Goal: Information Seeking & Learning: Get advice/opinions

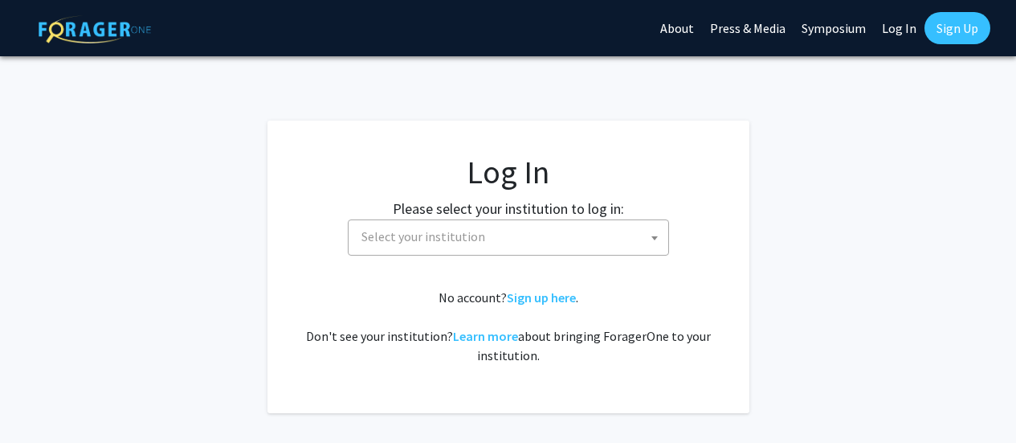
select select
click at [479, 245] on span "Select your institution" at bounding box center [511, 236] width 313 height 33
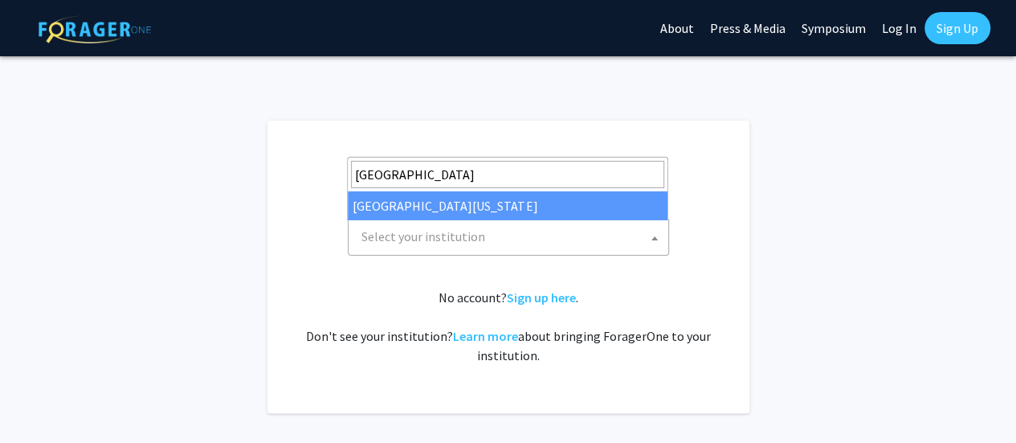
type input "university of mar"
select select "31"
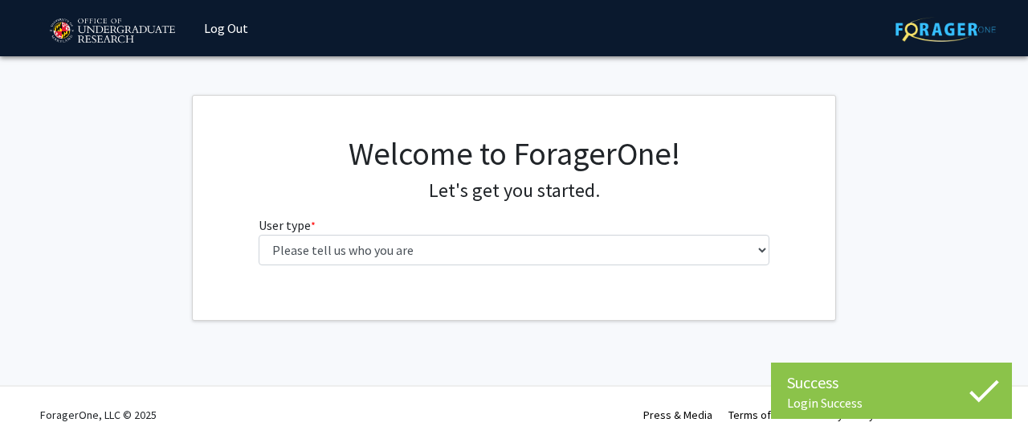
click at [319, 268] on div "Welcome to ForagerOne! Let's get you started. User type * required Please tell …" at bounding box center [515, 206] width 536 height 144
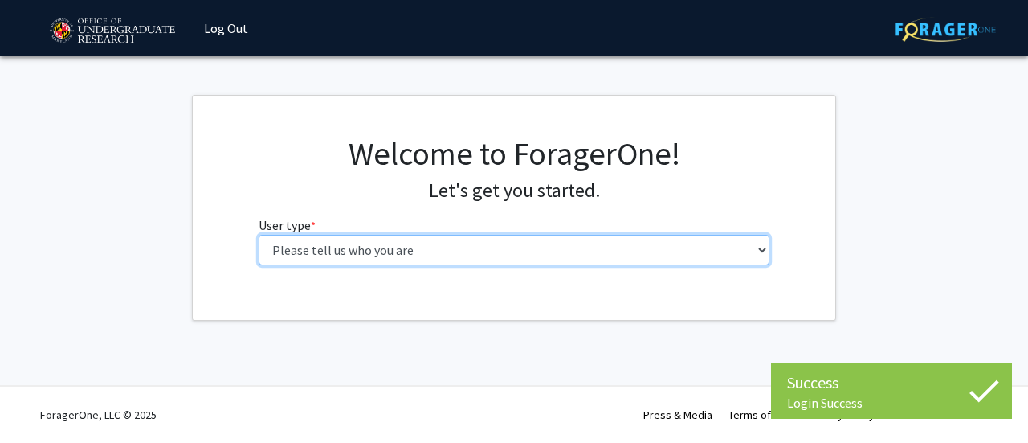
click at [306, 256] on select "Please tell us who you are Undergraduate Student Master's Student Doctoral Cand…" at bounding box center [515, 250] width 512 height 31
select select "1: undergrad"
click at [259, 235] on select "Please tell us who you are Undergraduate Student Master's Student Doctoral Cand…" at bounding box center [515, 250] width 512 height 31
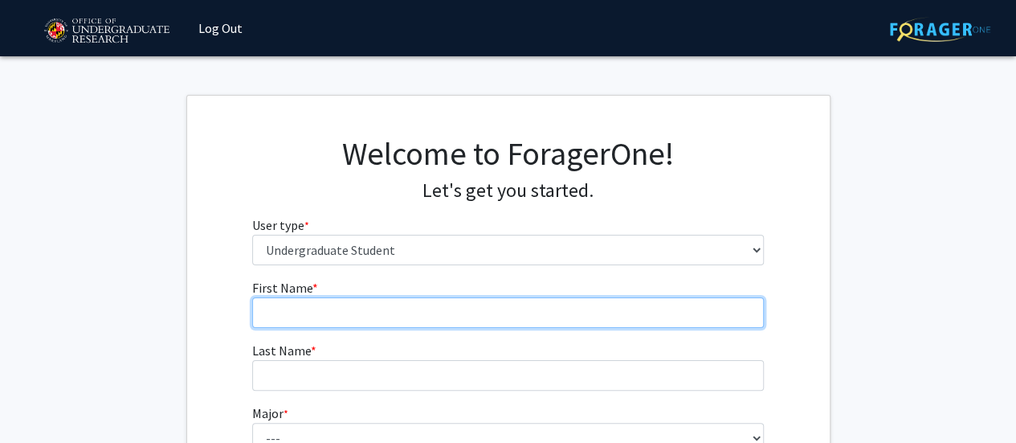
click at [526, 302] on input "First Name * required" at bounding box center [508, 312] width 512 height 31
type input "Kathryn"
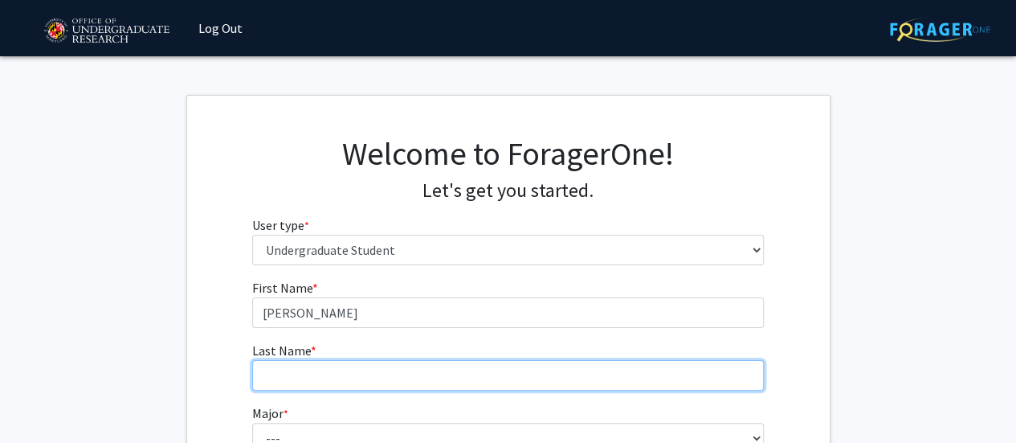
click at [382, 375] on input "Last Name * required" at bounding box center [508, 375] width 512 height 31
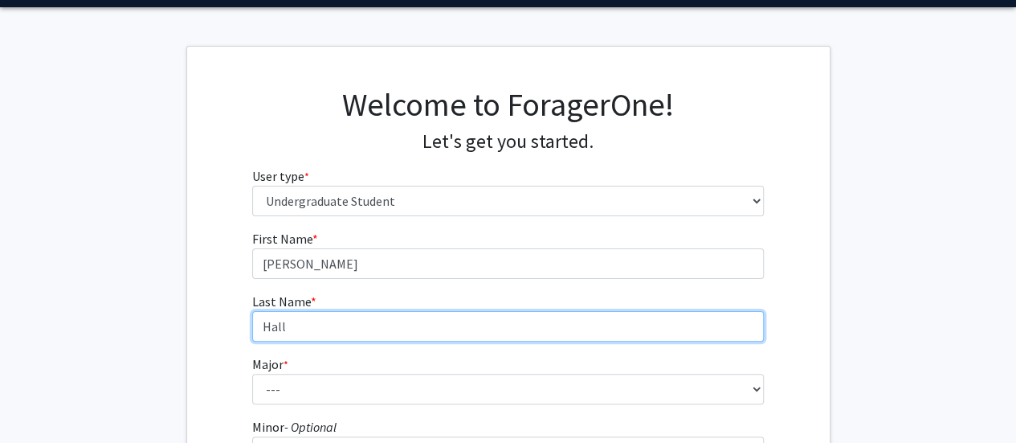
scroll to position [55, 0]
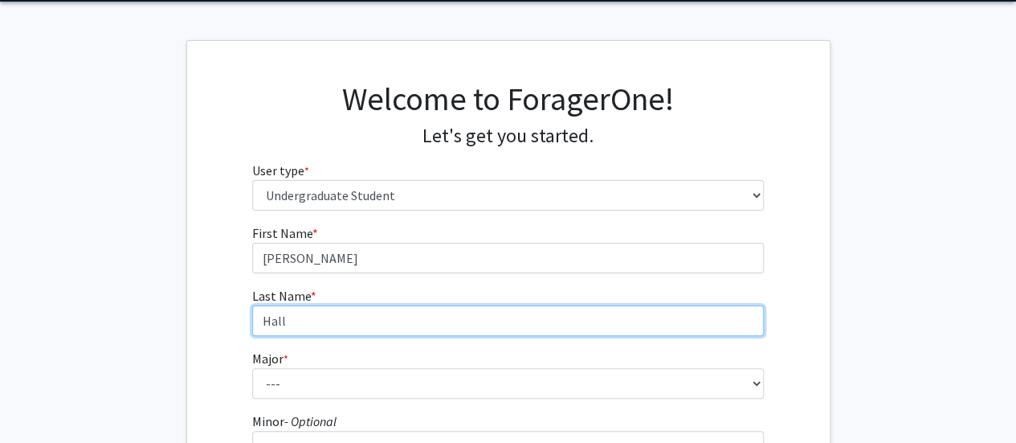
type input "Hall"
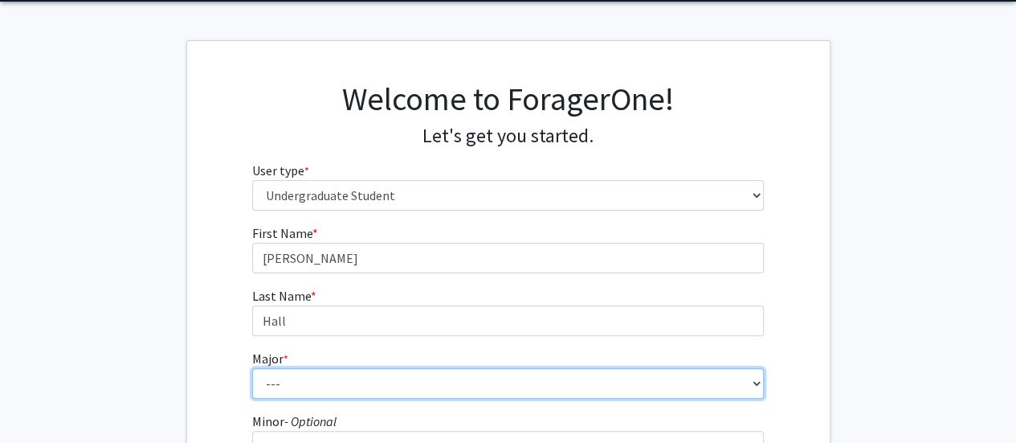
click at [353, 377] on select "--- Accounting Aerospace Engineering African American and Africana Studies Agri…" at bounding box center [508, 383] width 512 height 31
select select "17: 2318"
click at [252, 368] on select "--- Accounting Aerospace Engineering African American and Africana Studies Agri…" at bounding box center [508, 383] width 512 height 31
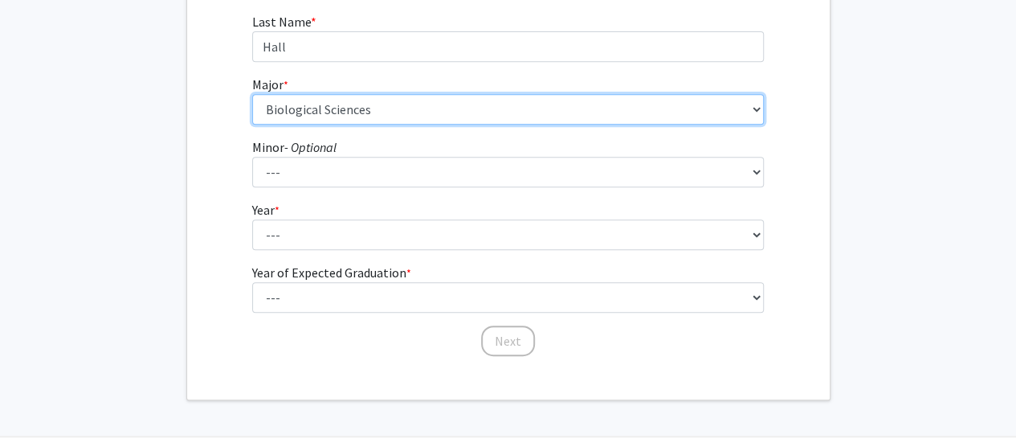
scroll to position [329, 0]
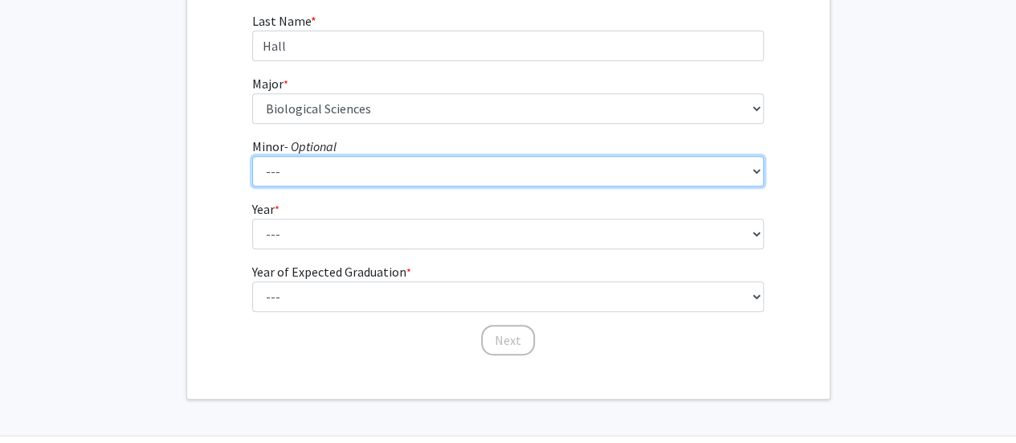
click at [308, 167] on select "--- Actuarial Mathematics Advanced Cybersecurity Experience for Students Africa…" at bounding box center [508, 171] width 512 height 31
select select "12: 1815"
click at [308, 168] on select "--- Actuarial Mathematics Advanced Cybersecurity Experience for Students Africa…" at bounding box center [508, 171] width 512 height 31
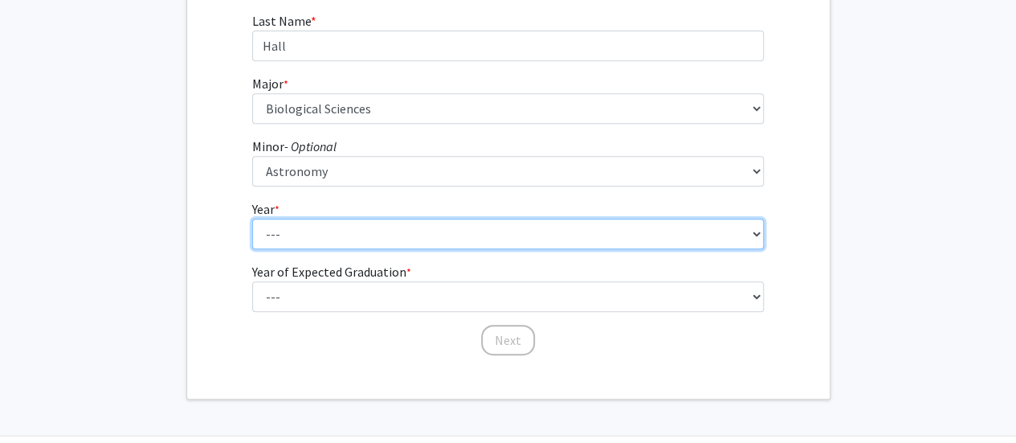
click at [308, 242] on select "--- First-year Sophomore Junior Senior Postbaccalaureate Certificate" at bounding box center [508, 234] width 512 height 31
select select "3: junior"
click at [252, 219] on select "--- First-year Sophomore Junior Senior Postbaccalaureate Certificate" at bounding box center [508, 234] width 512 height 31
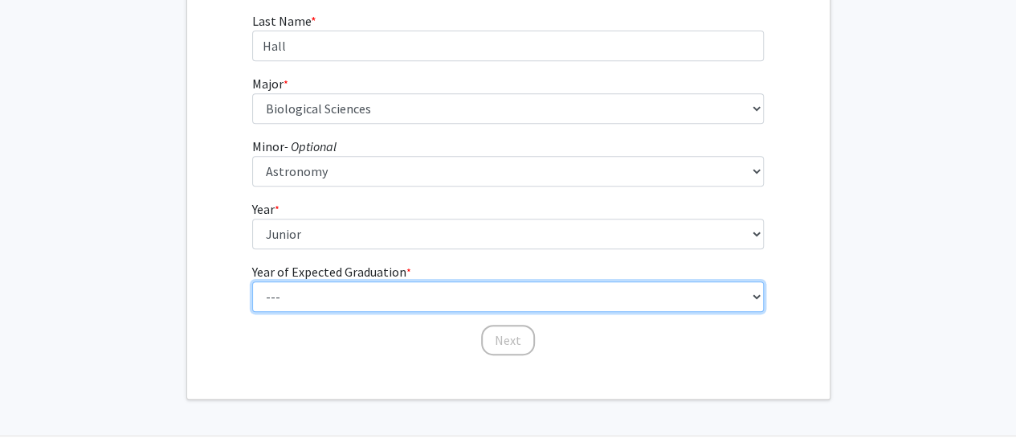
click at [329, 287] on select "--- 2025 2026 2027 2028 2029 2030 2031 2032 2033 2034" at bounding box center [508, 296] width 512 height 31
select select "3: 2027"
click at [252, 281] on select "--- 2025 2026 2027 2028 2029 2030 2031 2032 2033 2034" at bounding box center [508, 296] width 512 height 31
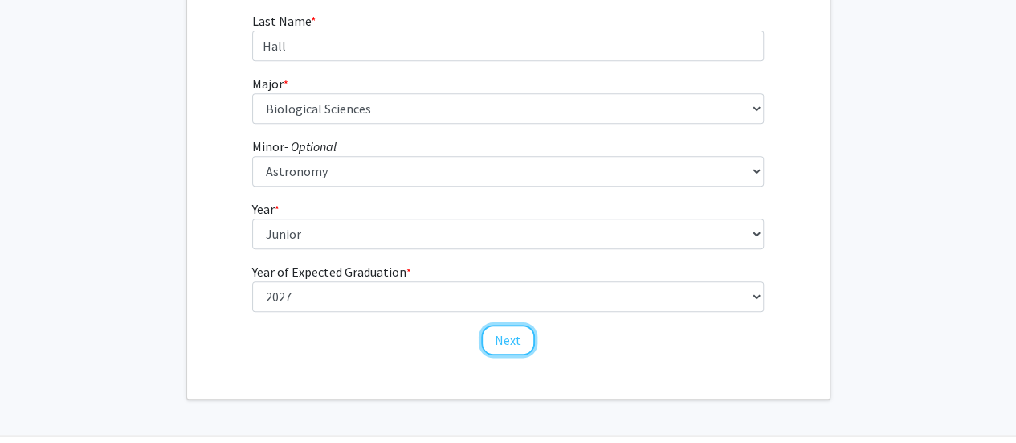
click at [514, 338] on button "Next" at bounding box center [508, 340] width 54 height 31
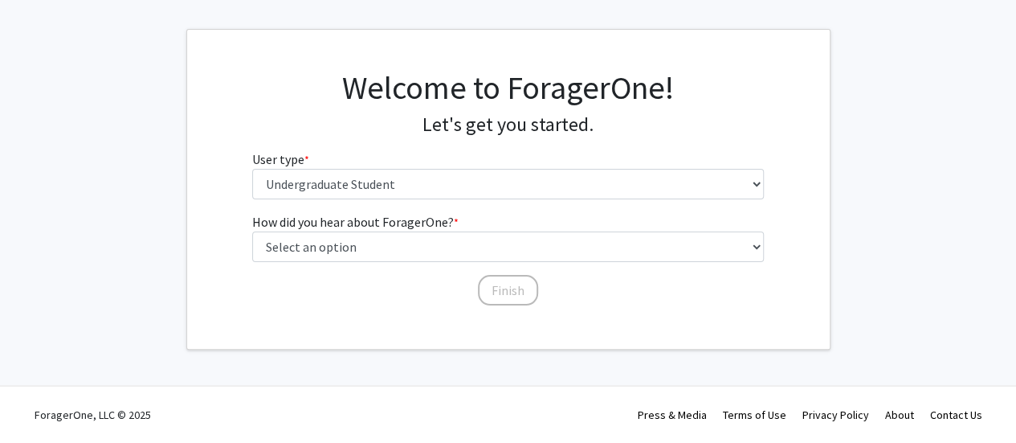
scroll to position [0, 0]
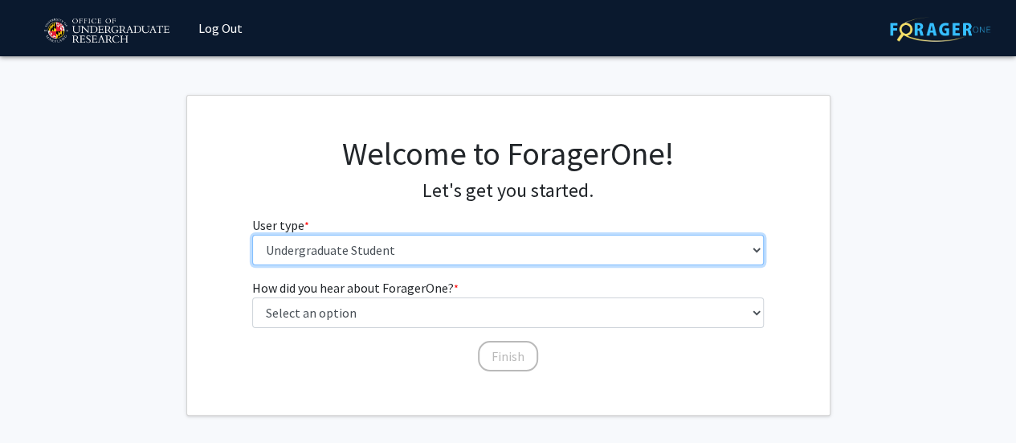
click at [429, 249] on select "Please tell us who you are Undergraduate Student Master's Student Doctoral Cand…" at bounding box center [508, 250] width 512 height 31
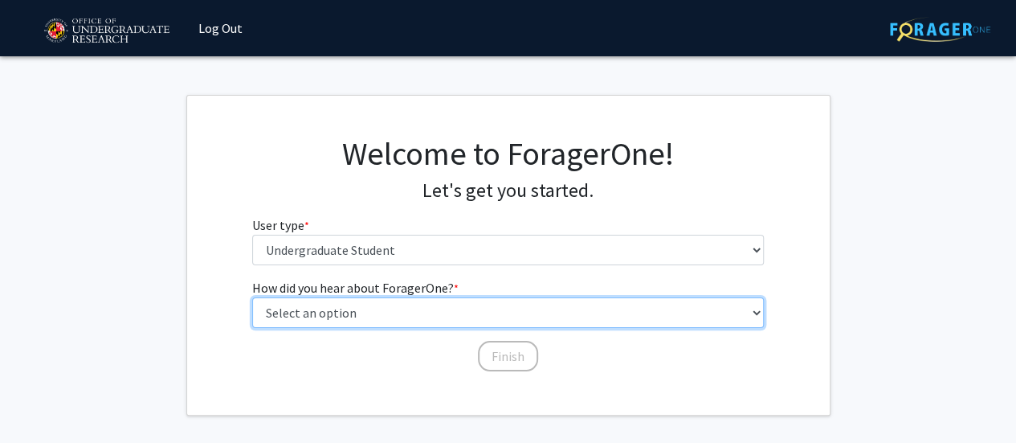
click at [400, 317] on select "Select an option Peer/student recommendation Faculty/staff recommendation Unive…" at bounding box center [508, 312] width 512 height 31
select select "3: university_website"
click at [252, 297] on select "Select an option Peer/student recommendation Faculty/staff recommendation Unive…" at bounding box center [508, 312] width 512 height 31
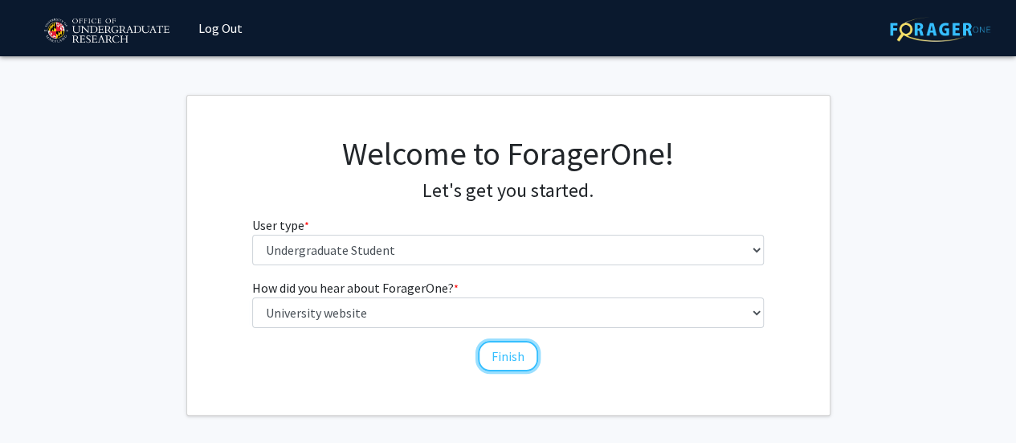
click at [519, 348] on button "Finish" at bounding box center [508, 356] width 60 height 31
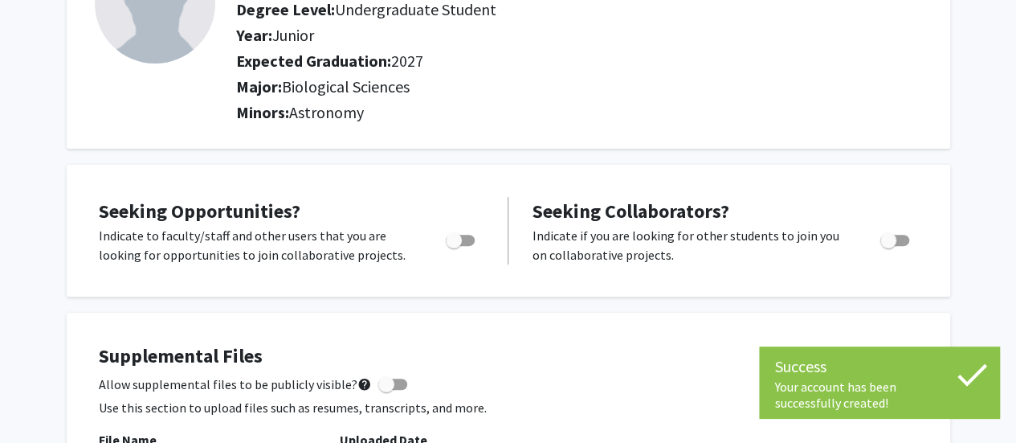
scroll to position [188, 0]
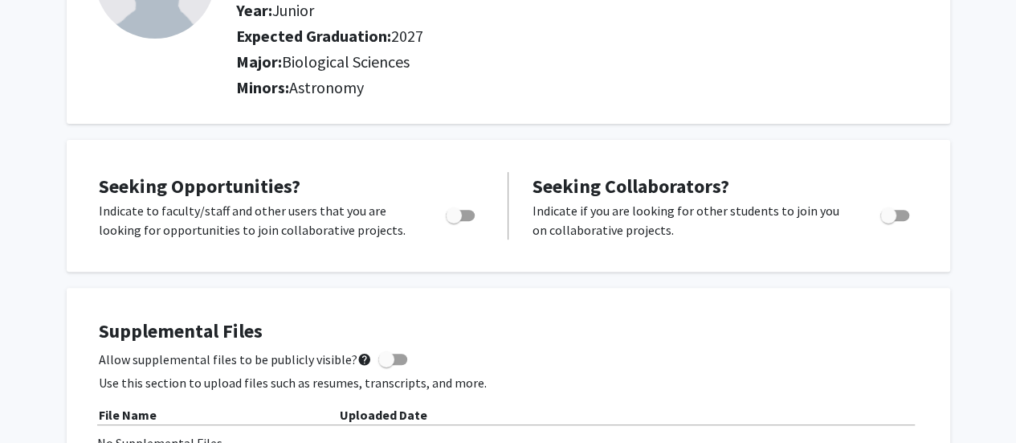
click at [466, 210] on span "Toggle" at bounding box center [460, 215] width 29 height 11
click at [454, 221] on input "Are you actively seeking opportunities?" at bounding box center [453, 221] width 1 height 1
checkbox input "true"
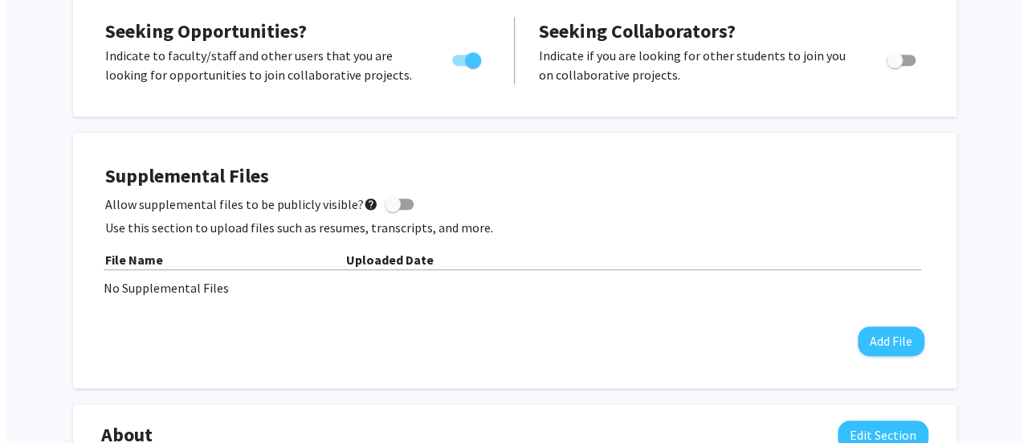
scroll to position [346, 0]
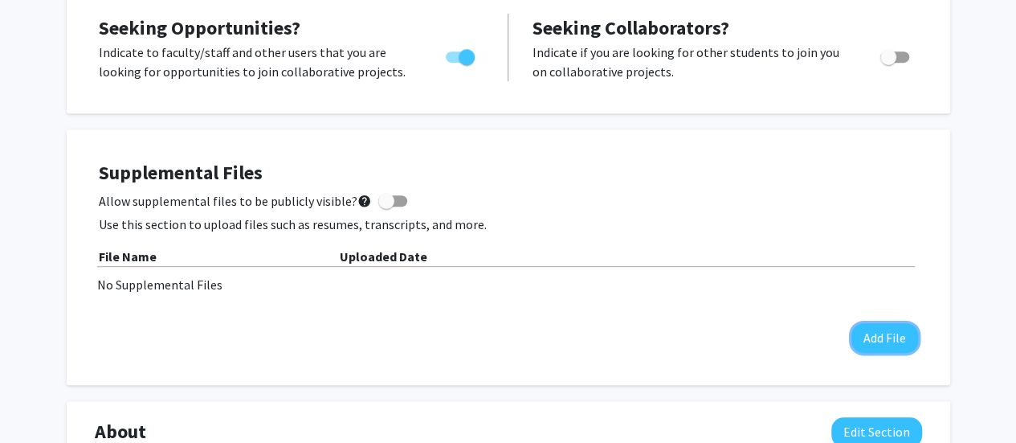
click at [891, 329] on button "Add File" at bounding box center [885, 338] width 67 height 30
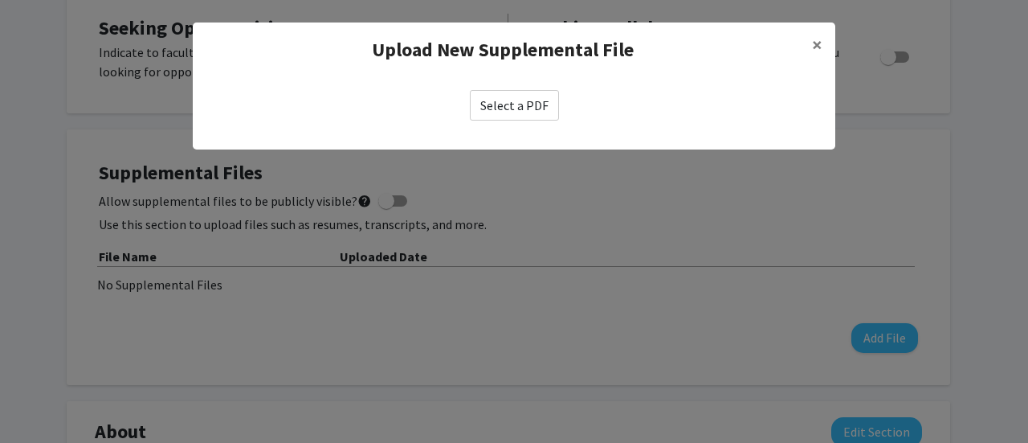
click at [504, 106] on label "Select a PDF" at bounding box center [514, 105] width 89 height 31
click at [0, 0] on input "Select a PDF" at bounding box center [0, 0] width 0 height 0
click at [524, 94] on label "Select a PDF" at bounding box center [514, 105] width 89 height 31
click at [0, 0] on input "Select a PDF" at bounding box center [0, 0] width 0 height 0
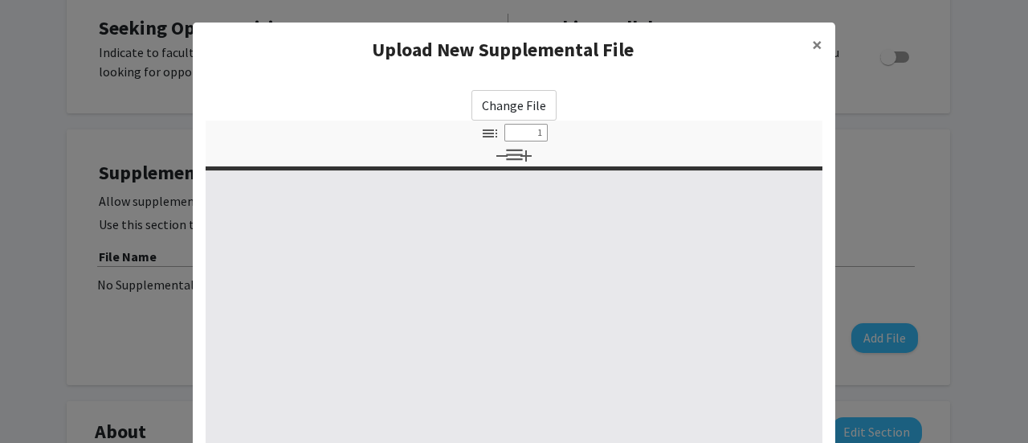
select select "custom"
type input "0"
select select "custom"
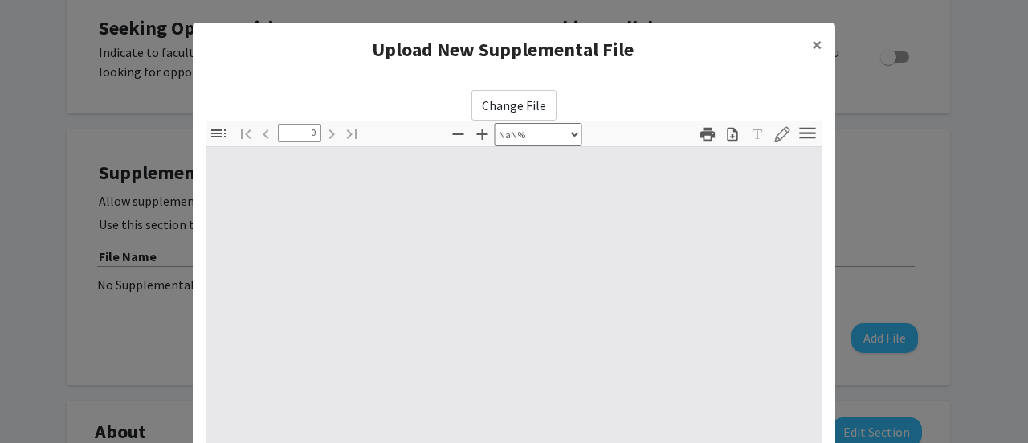
type input "1"
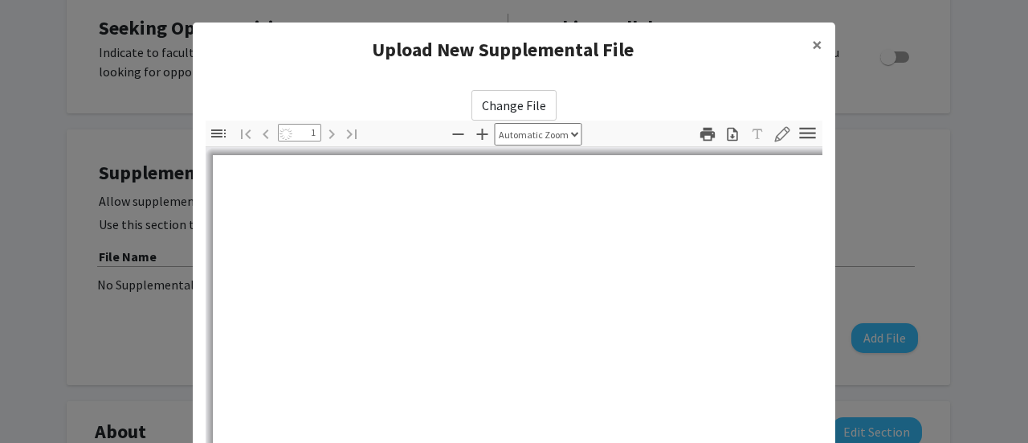
select select "auto"
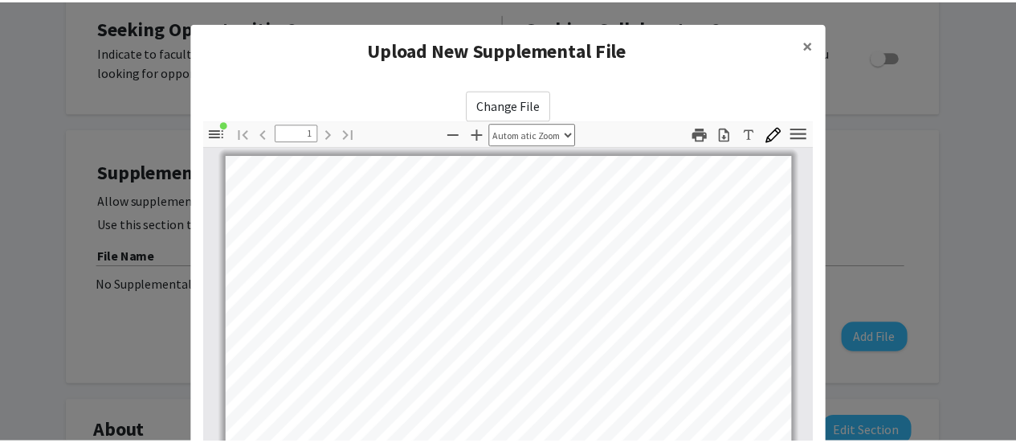
scroll to position [317, 0]
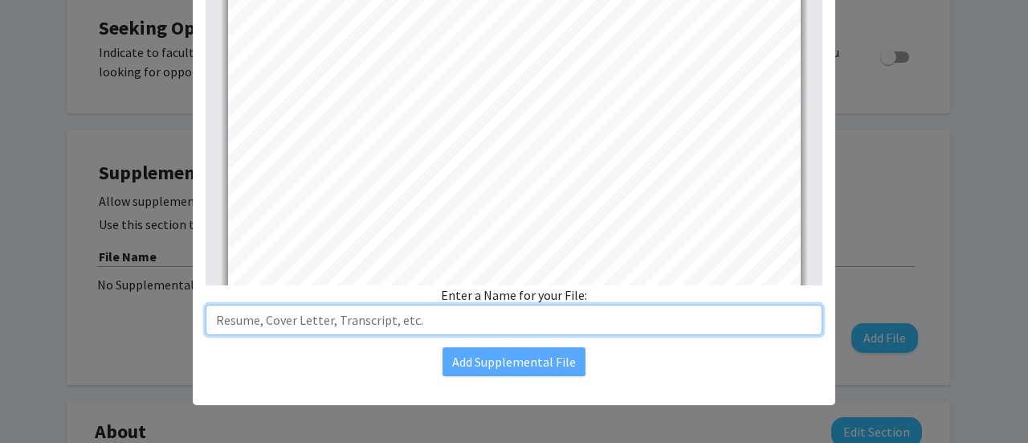
click at [586, 320] on input "text" at bounding box center [514, 319] width 617 height 31
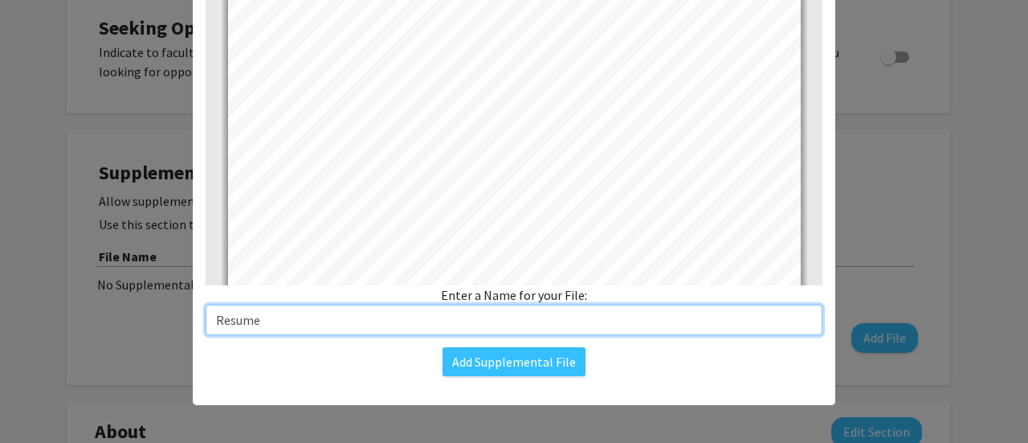
type input "Resume"
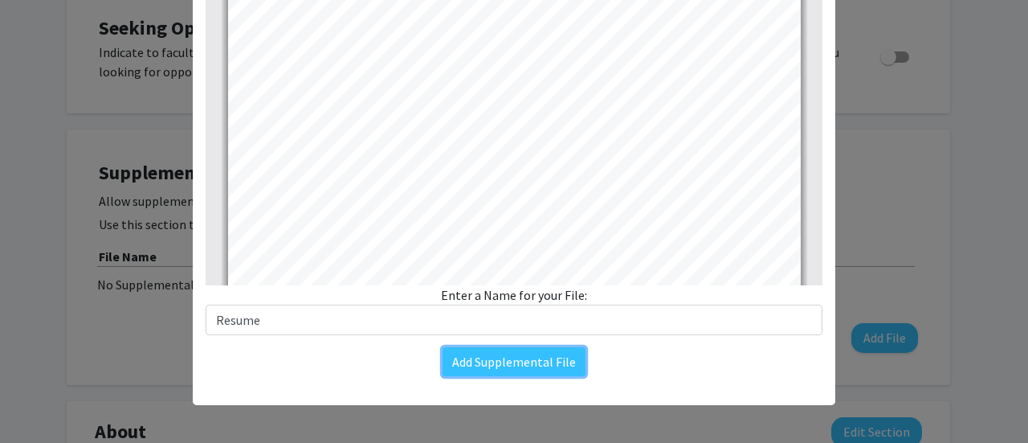
click at [511, 370] on button "Add Supplemental File" at bounding box center [514, 361] width 143 height 29
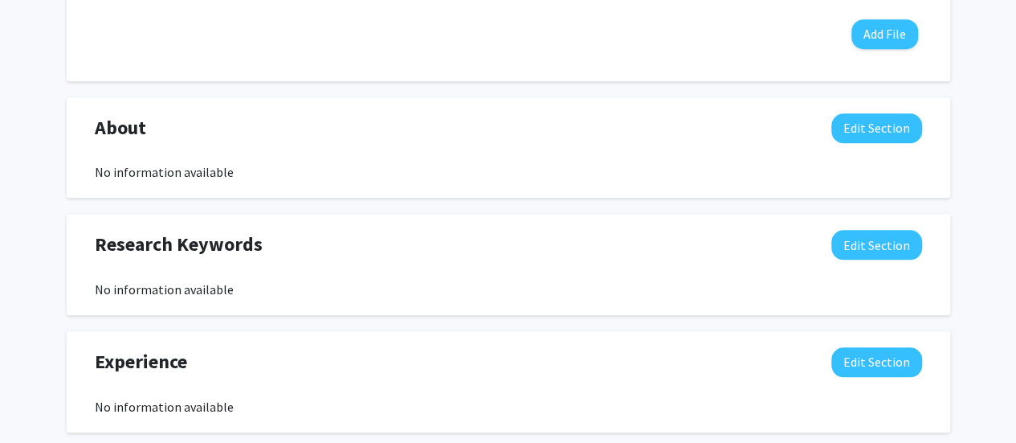
scroll to position [677, 0]
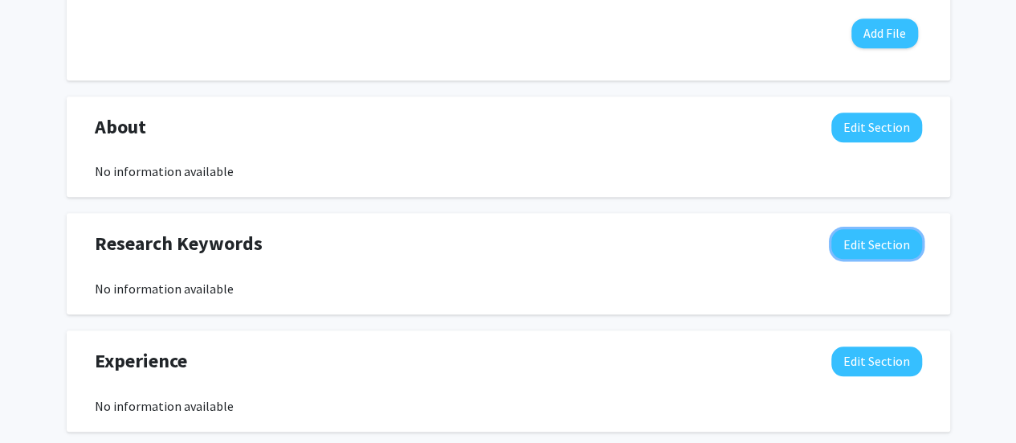
click at [884, 240] on button "Edit Section" at bounding box center [876, 244] width 91 height 30
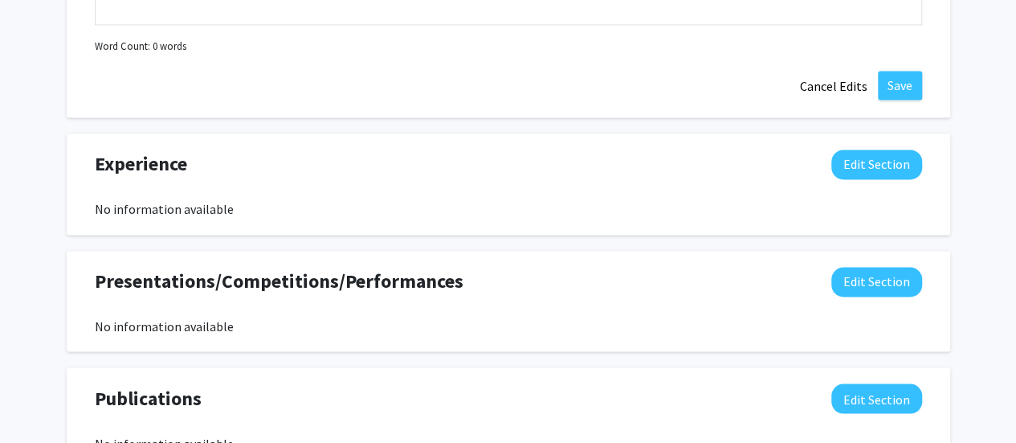
scroll to position [1227, 0]
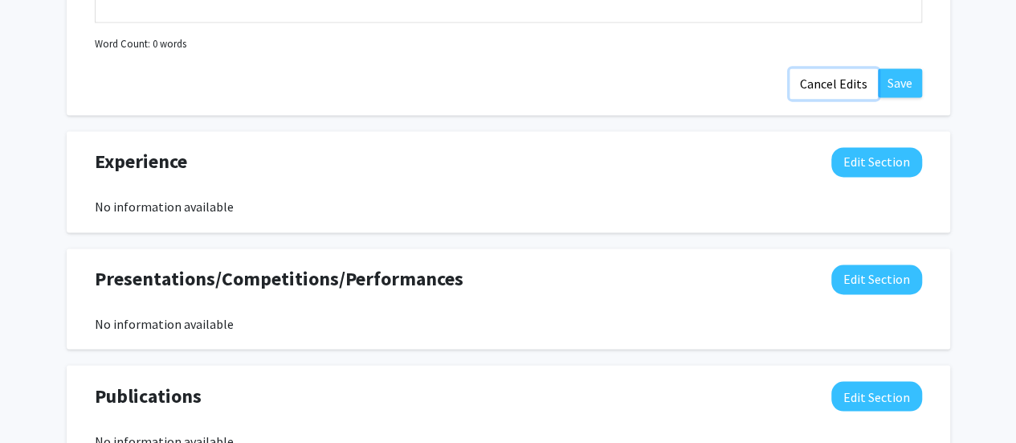
click at [831, 83] on button "Cancel Edits" at bounding box center [834, 83] width 88 height 31
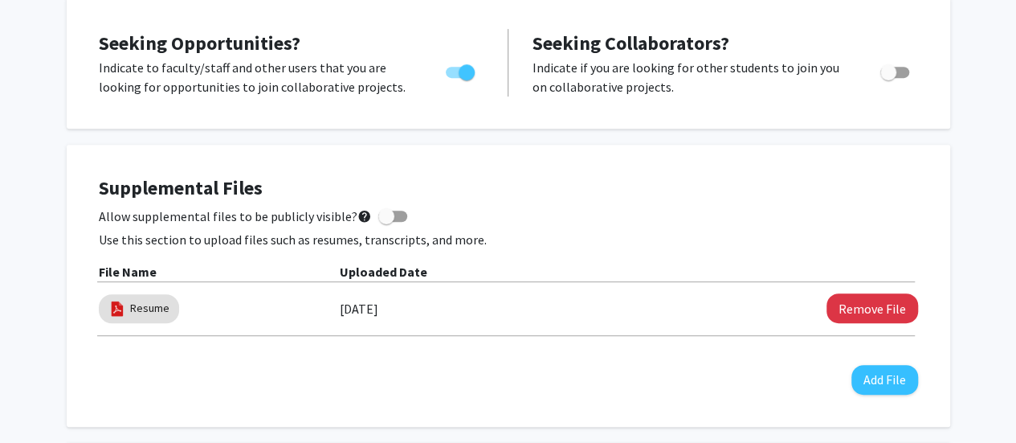
scroll to position [0, 0]
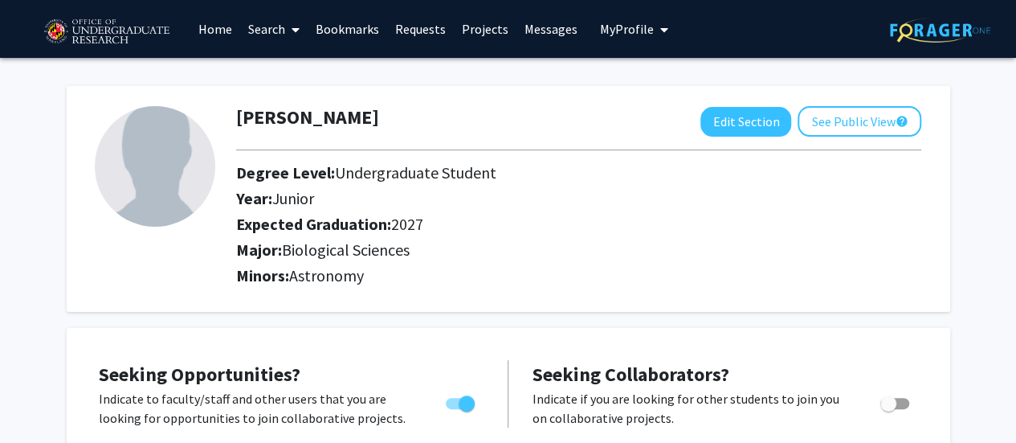
click at [206, 30] on link "Home" at bounding box center [215, 29] width 50 height 56
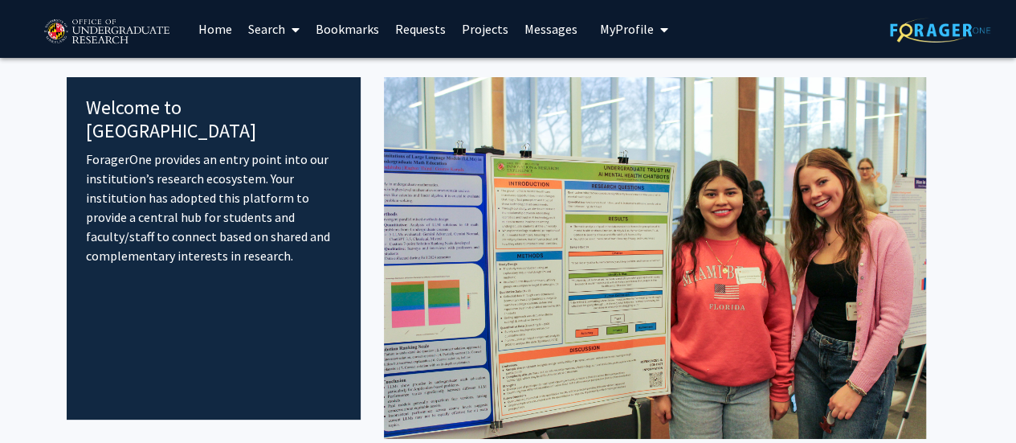
click at [281, 30] on link "Search" at bounding box center [273, 29] width 67 height 56
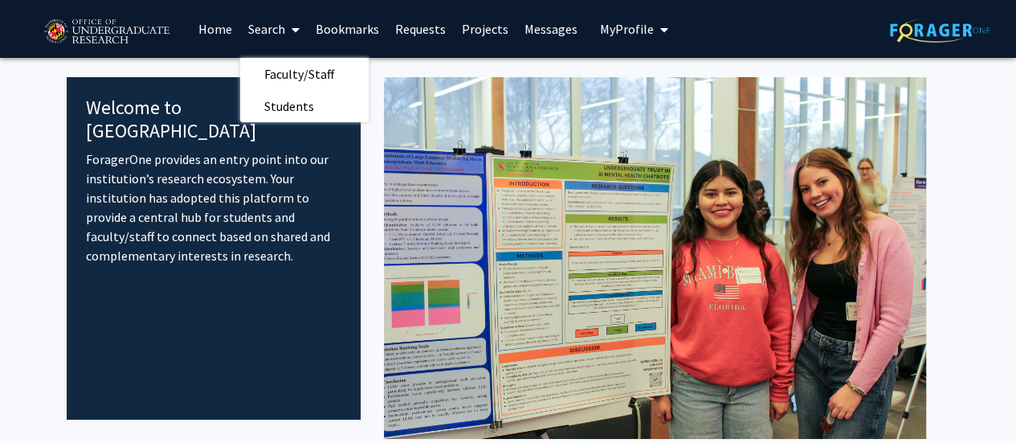
click at [303, 84] on span "Faculty/Staff" at bounding box center [299, 74] width 118 height 32
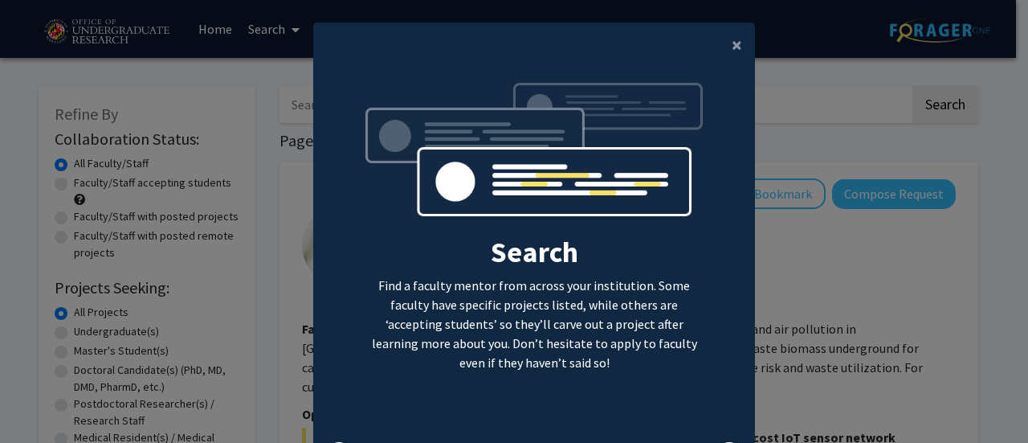
scroll to position [92, 0]
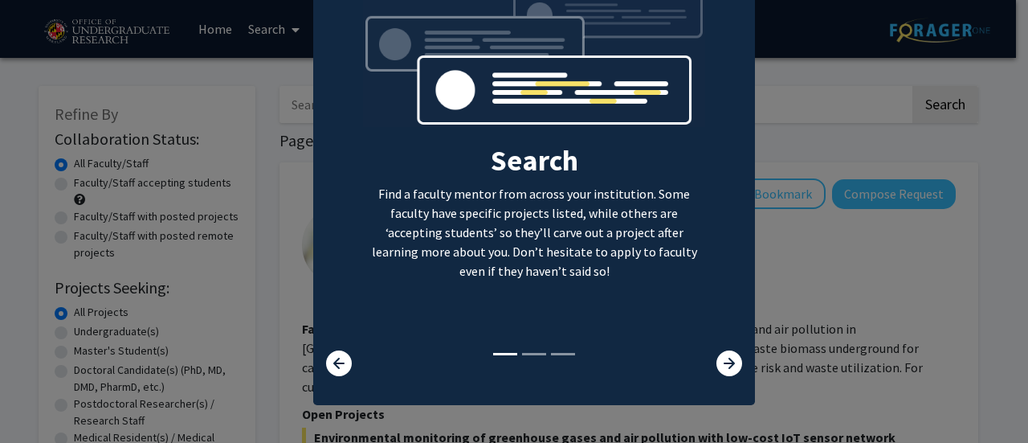
click at [718, 353] on icon at bounding box center [730, 363] width 26 height 26
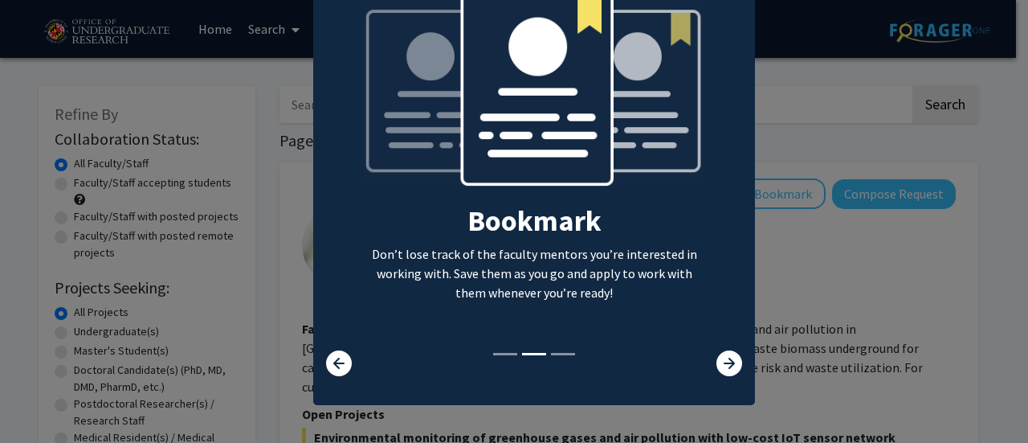
click at [718, 353] on icon at bounding box center [730, 363] width 26 height 26
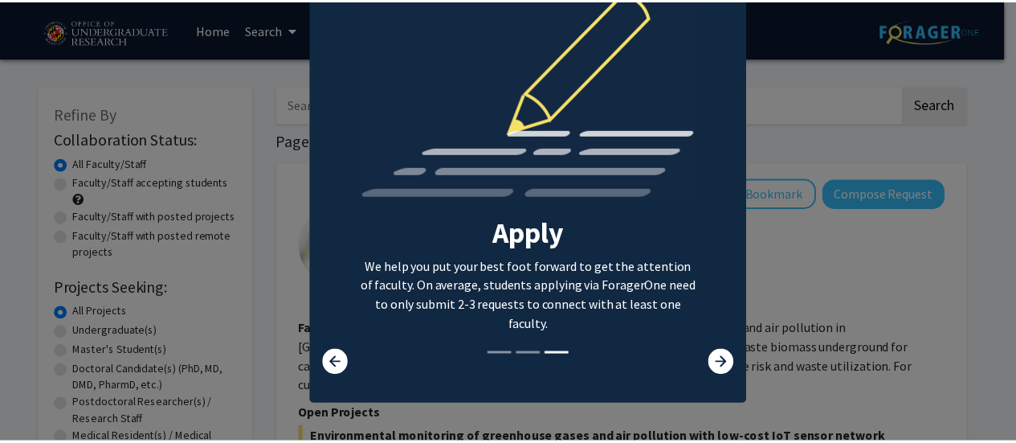
scroll to position [0, 0]
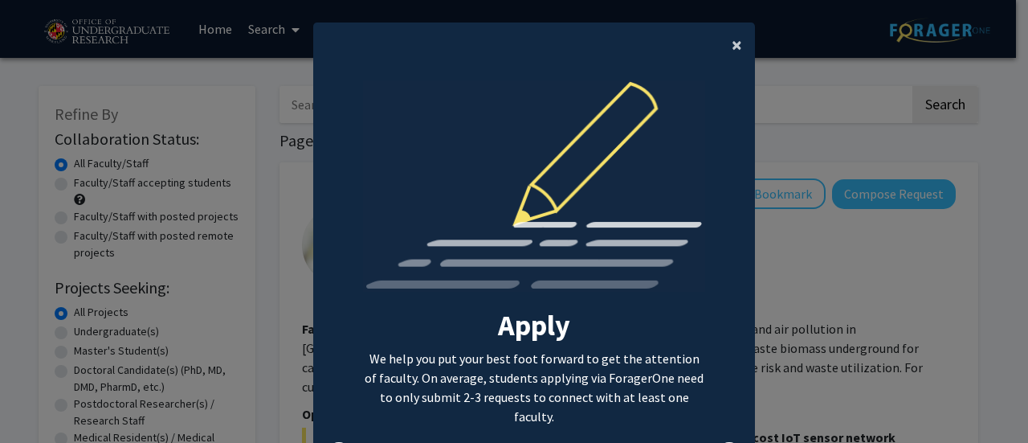
click at [732, 44] on span "×" at bounding box center [737, 44] width 10 height 25
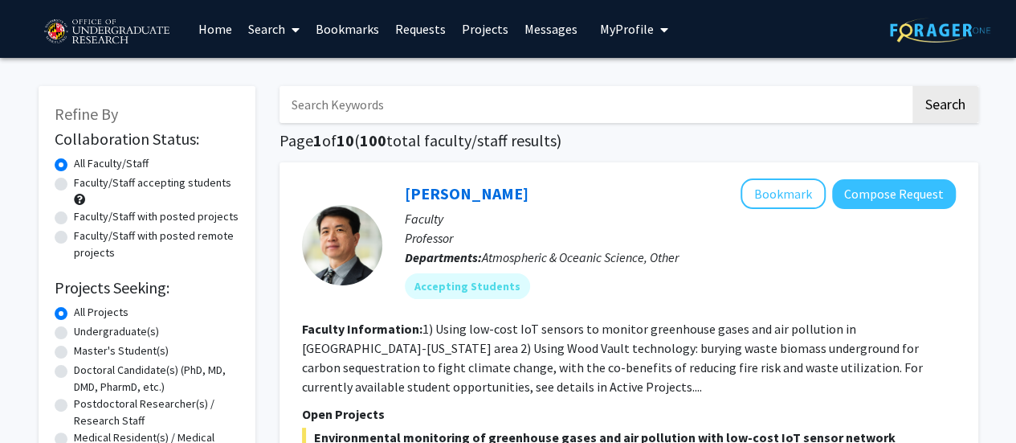
click at [74, 182] on label "Faculty/Staff accepting students" at bounding box center [152, 182] width 157 height 17
click at [74, 182] on input "Faculty/Staff accepting students" at bounding box center [79, 179] width 10 height 10
radio input "true"
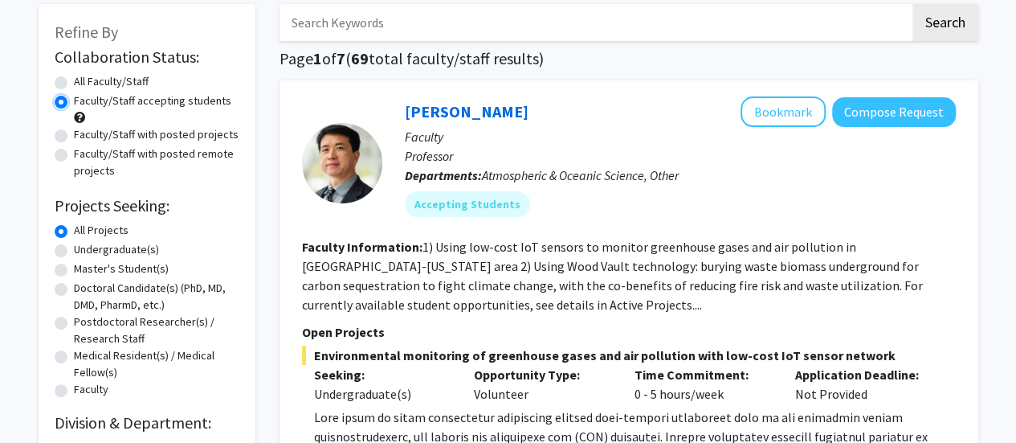
scroll to position [103, 0]
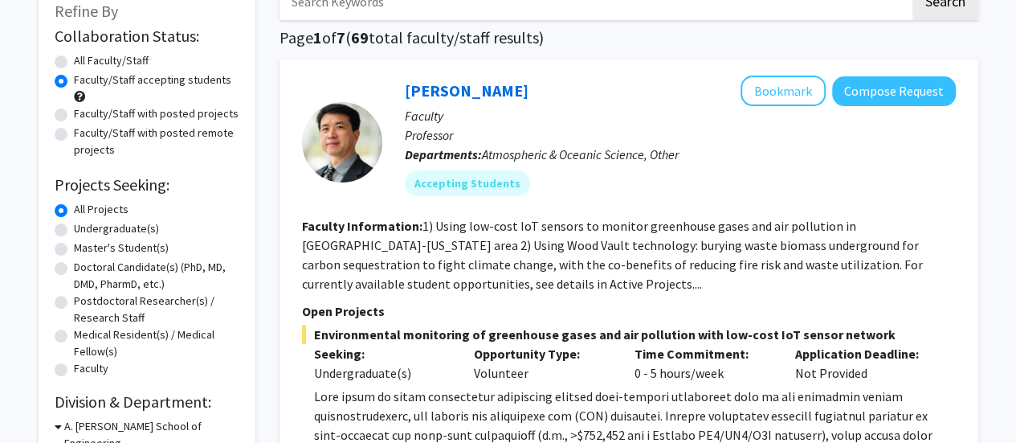
click at [87, 229] on label "Undergraduate(s)" at bounding box center [116, 228] width 85 height 17
click at [84, 229] on input "Undergraduate(s)" at bounding box center [79, 225] width 10 height 10
radio input "true"
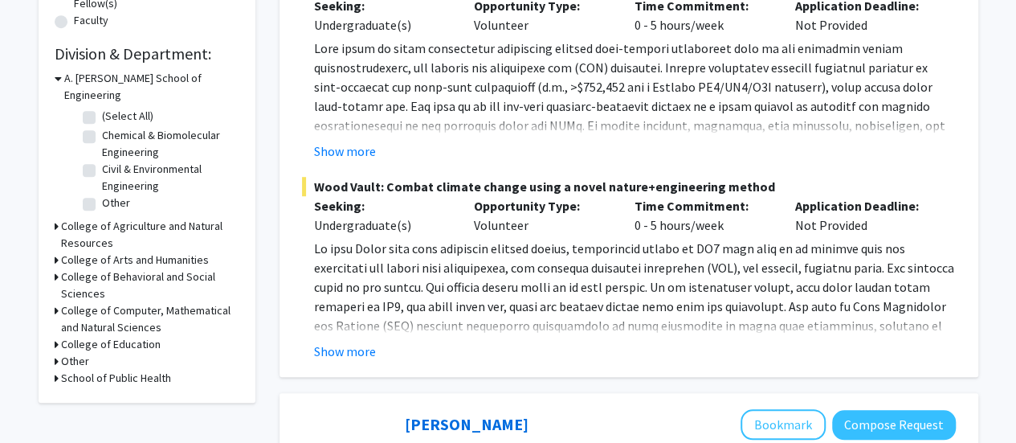
scroll to position [451, 0]
click at [66, 301] on h3 "College of Computer, Mathematical and Natural Sciences" at bounding box center [150, 318] width 178 height 34
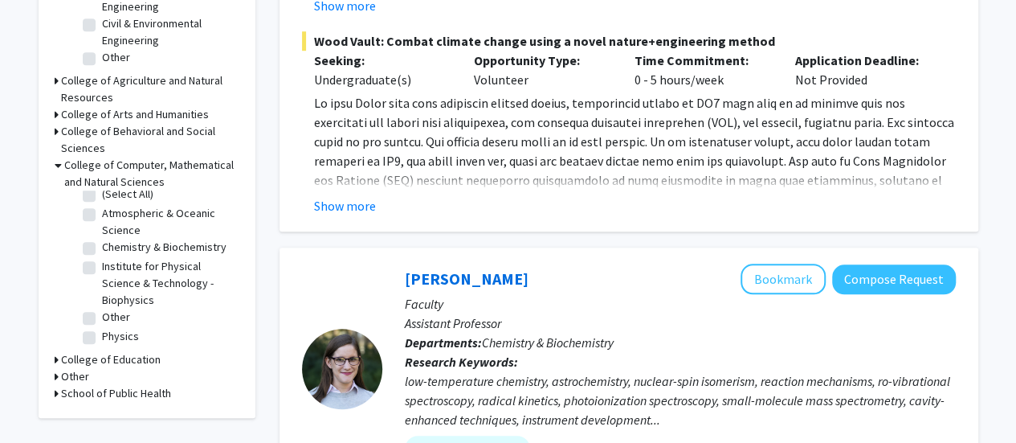
scroll to position [22, 0]
click at [103, 239] on label "Chemistry & Biochemistry" at bounding box center [164, 247] width 125 height 17
click at [103, 239] on input "Chemistry & Biochemistry" at bounding box center [107, 244] width 10 height 10
checkbox input "true"
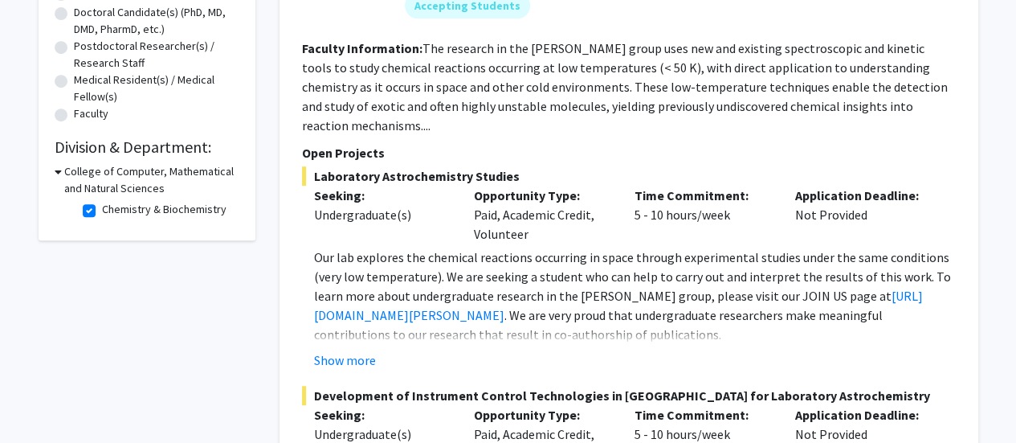
scroll to position [357, 0]
click at [102, 206] on label "Chemistry & Biochemistry" at bounding box center [164, 210] width 125 height 17
click at [102, 206] on input "Chemistry & Biochemistry" at bounding box center [107, 207] width 10 height 10
checkbox input "false"
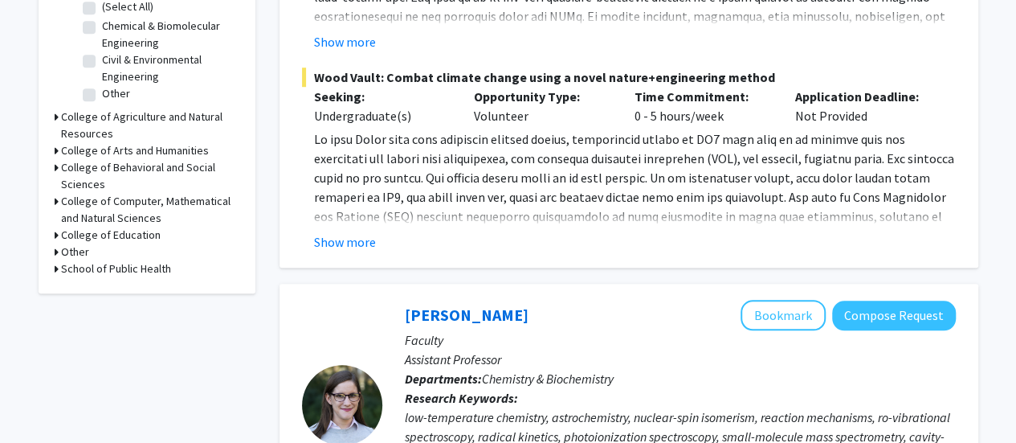
scroll to position [561, 0]
click at [100, 194] on h3 "College of Computer, Mathematical and Natural Sciences" at bounding box center [150, 209] width 178 height 34
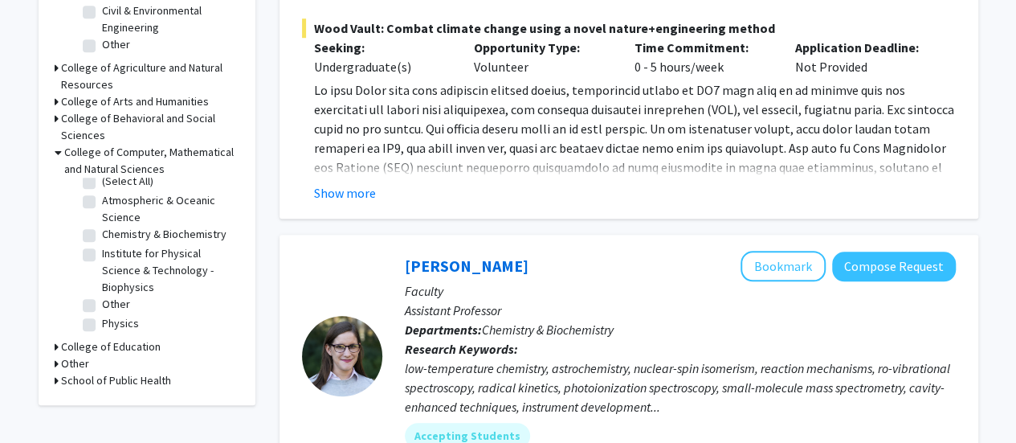
scroll to position [0, 0]
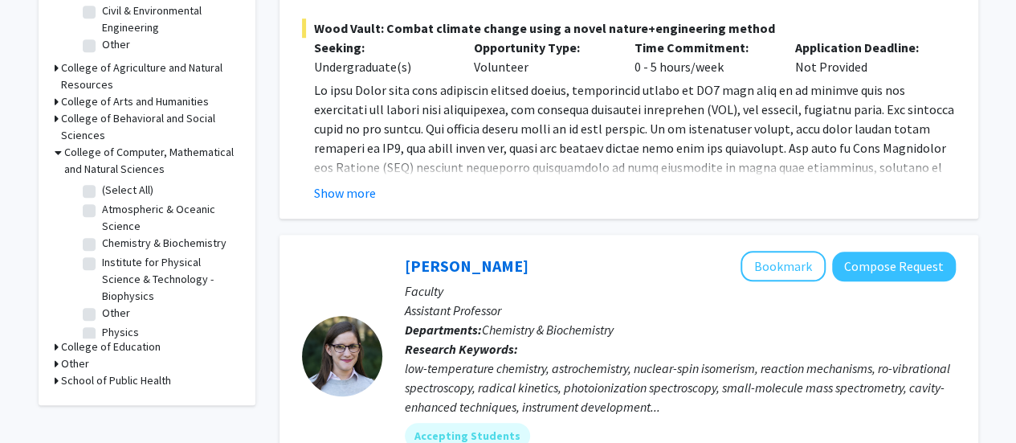
click at [102, 182] on label "(Select All)" at bounding box center [127, 190] width 51 height 17
click at [102, 182] on input "(Select All)" at bounding box center [107, 187] width 10 height 10
checkbox input "true"
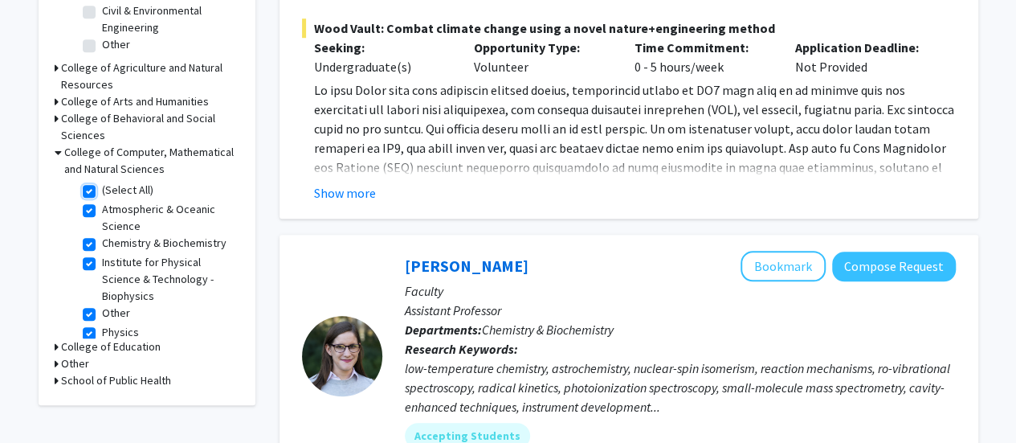
checkbox input "true"
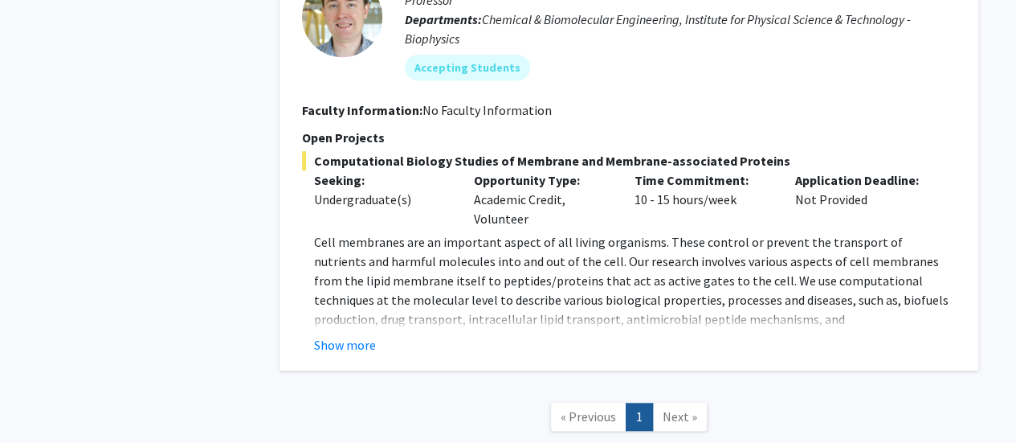
scroll to position [3645, 0]
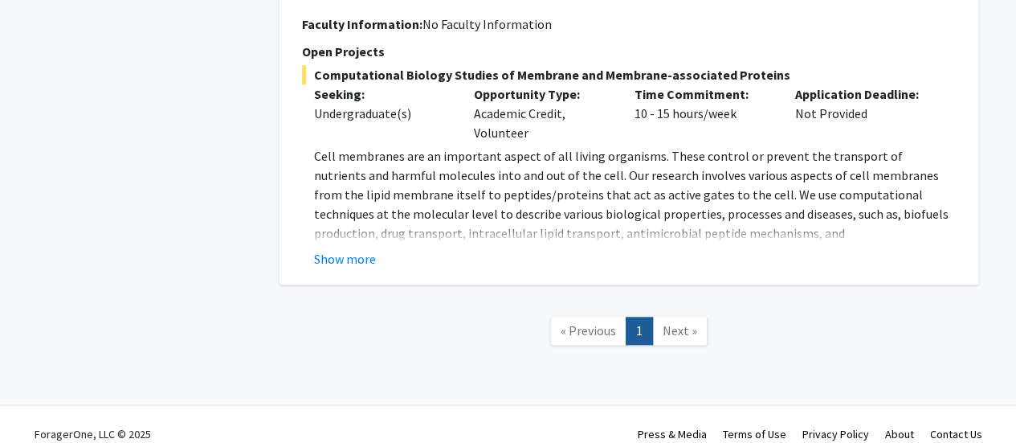
click at [688, 325] on link "Next »" at bounding box center [679, 331] width 55 height 28
click at [665, 322] on span "Next »" at bounding box center [680, 330] width 35 height 16
click at [611, 322] on span "« Previous" at bounding box center [588, 330] width 55 height 16
